Goal: Information Seeking & Learning: Find specific fact

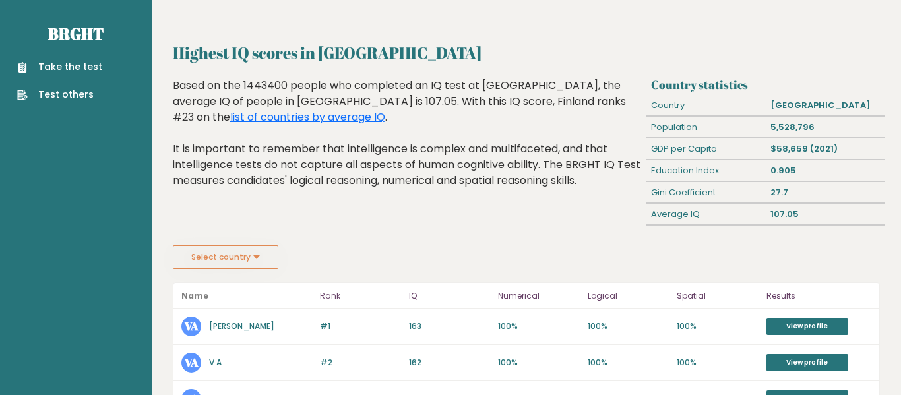
click at [251, 264] on button "Select country" at bounding box center [226, 257] width 106 height 24
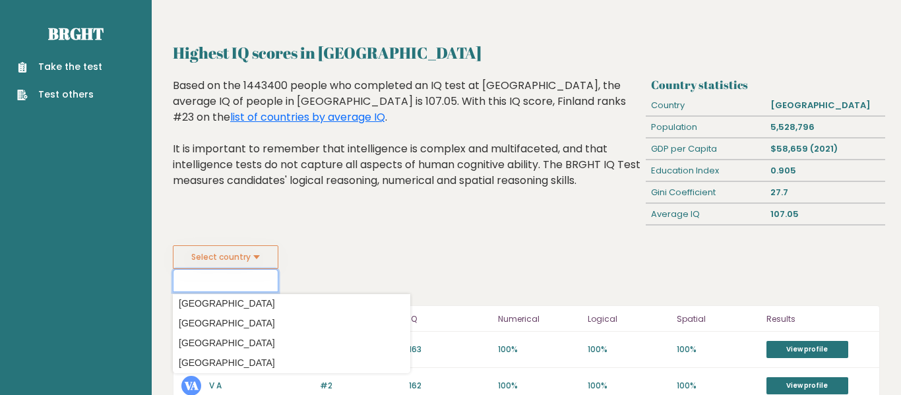
scroll to position [1452, 0]
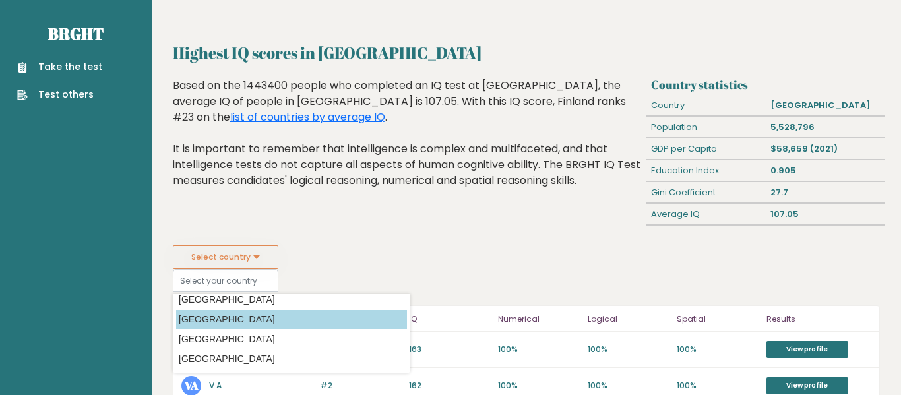
click at [247, 317] on option "[GEOGRAPHIC_DATA]" at bounding box center [291, 319] width 231 height 19
type input "[GEOGRAPHIC_DATA]"
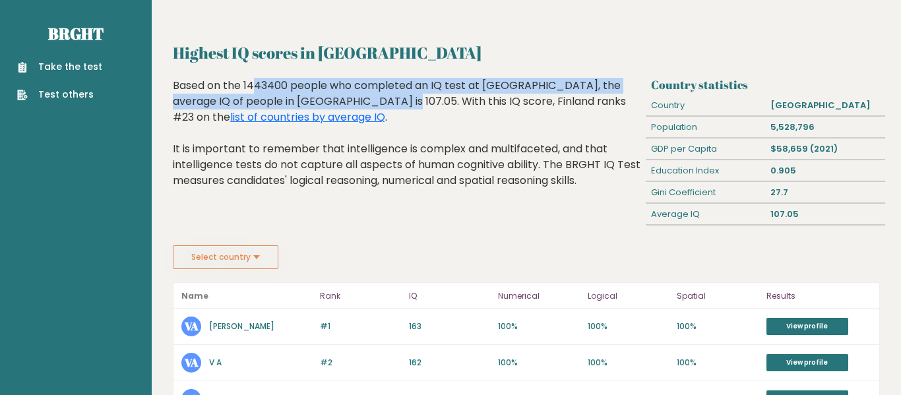
drag, startPoint x: 173, startPoint y: 88, endPoint x: 308, endPoint y: 104, distance: 136.2
click at [308, 104] on div "Based on the 1443400 people who completed an IQ test at [GEOGRAPHIC_DATA], the …" at bounding box center [407, 143] width 468 height 131
copy div "Based on the 1443400 people who completed an IQ test at [GEOGRAPHIC_DATA], the …"
